Goal: Find specific page/section: Find specific page/section

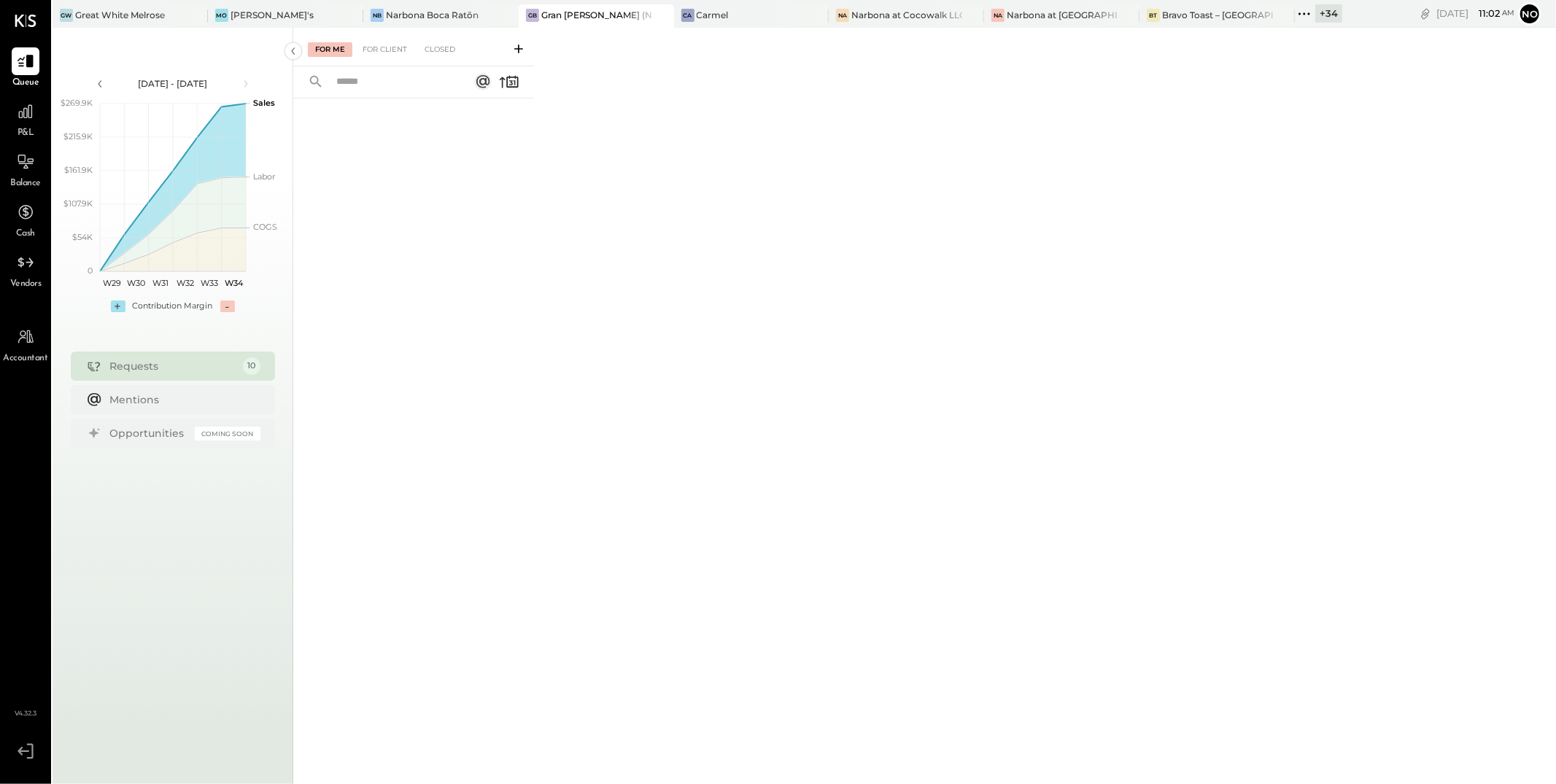
click at [818, 35] on div "For Me For Client Closed" at bounding box center [924, 403] width 1263 height 752
